Goal: Task Accomplishment & Management: Use online tool/utility

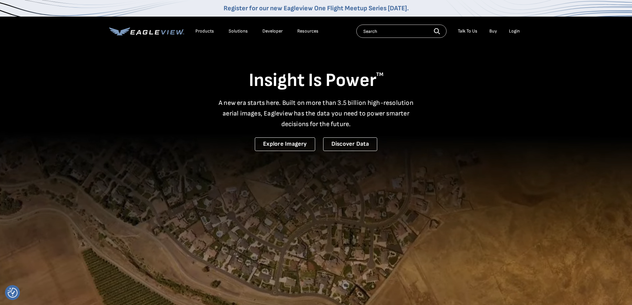
click at [513, 34] on div "Login" at bounding box center [514, 31] width 11 height 6
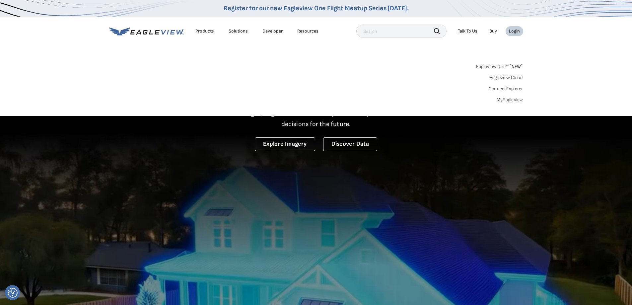
click at [506, 99] on link "MyEagleview" at bounding box center [510, 100] width 27 height 6
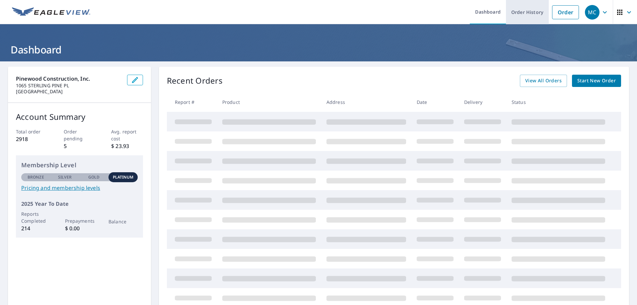
click at [526, 13] on link "Order History" at bounding box center [527, 12] width 43 height 24
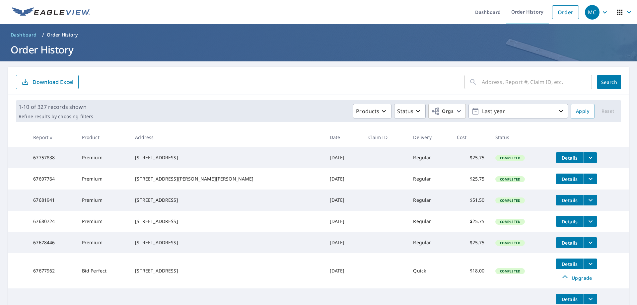
click at [587, 160] on icon "filesDropdownBtn-67757838" at bounding box center [591, 158] width 8 height 8
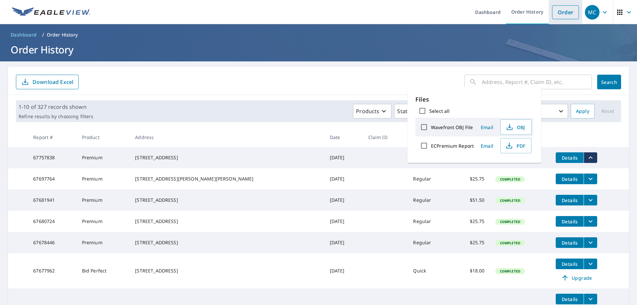
click at [556, 13] on link "Order" at bounding box center [565, 12] width 27 height 14
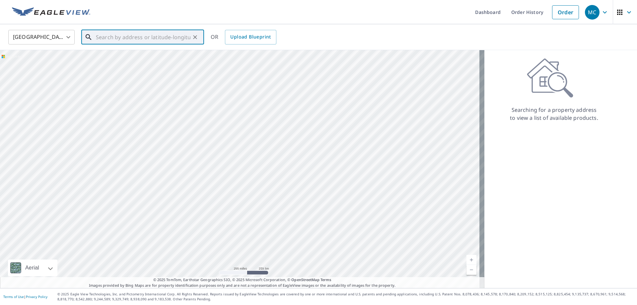
click at [175, 39] on input "text" at bounding box center [143, 37] width 95 height 19
click at [149, 58] on span "10556 Tropical Breeze Ln" at bounding box center [147, 56] width 104 height 8
type input "10556 Tropical Breeze Ln Boynton Beach, FL 33437"
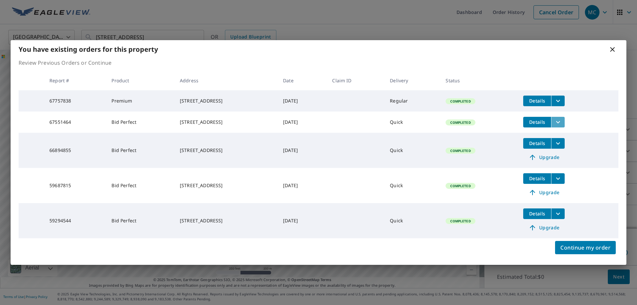
click at [562, 121] on icon "filesDropdownBtn-67551464" at bounding box center [558, 122] width 8 height 8
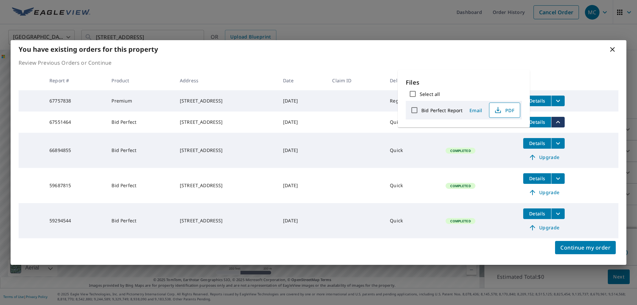
click at [509, 113] on span "PDF" at bounding box center [503, 110] width 21 height 8
